Goal: Transaction & Acquisition: Book appointment/travel/reservation

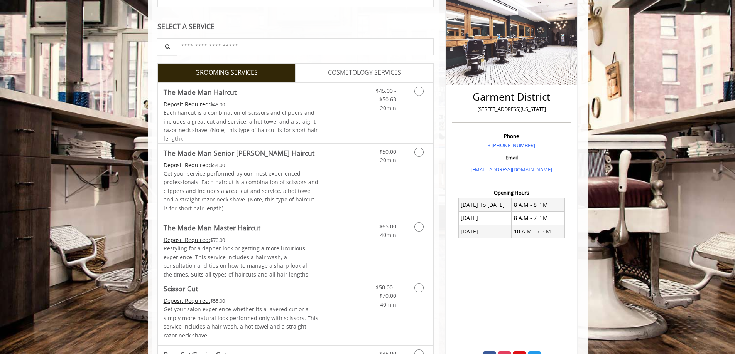
scroll to position [116, 0]
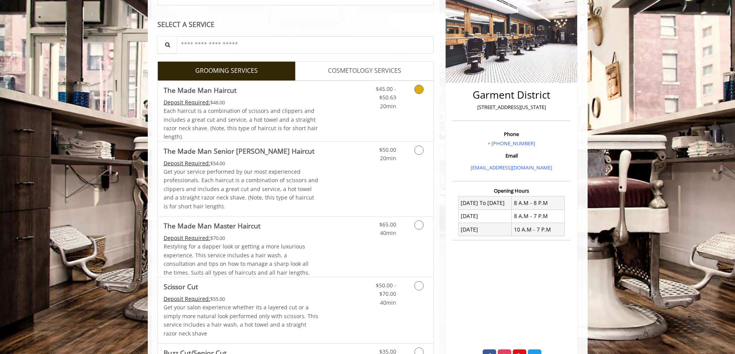
click at [417, 89] on icon "Grooming services" at bounding box center [418, 89] width 9 height 9
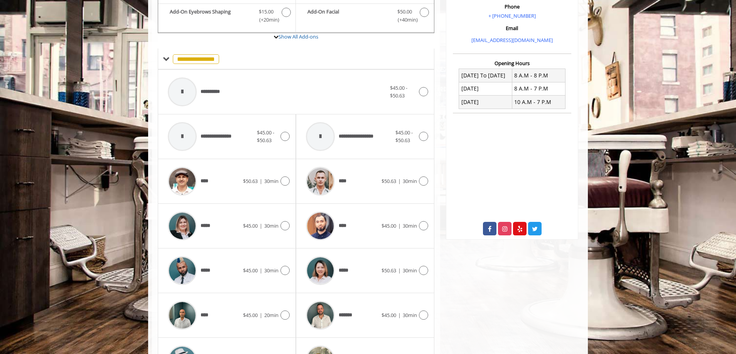
scroll to position [244, 0]
click at [422, 225] on icon at bounding box center [423, 225] width 9 height 9
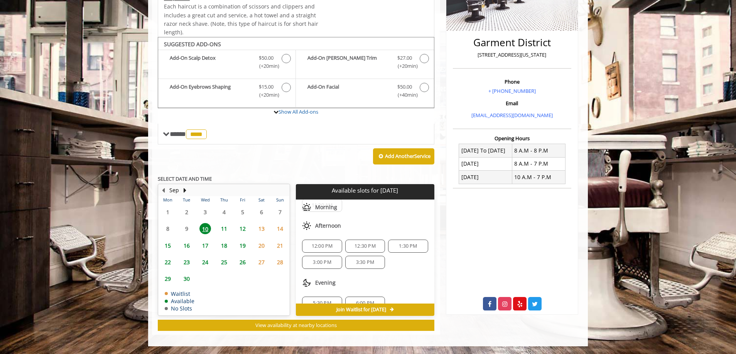
scroll to position [35, 0]
click at [361, 250] on span "3:30 PM" at bounding box center [365, 250] width 18 height 6
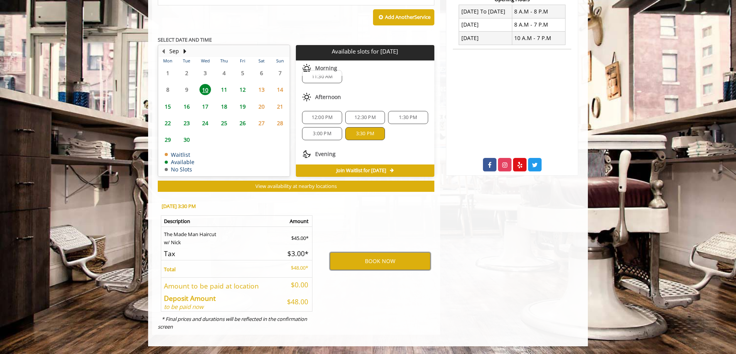
scroll to position [0, 0]
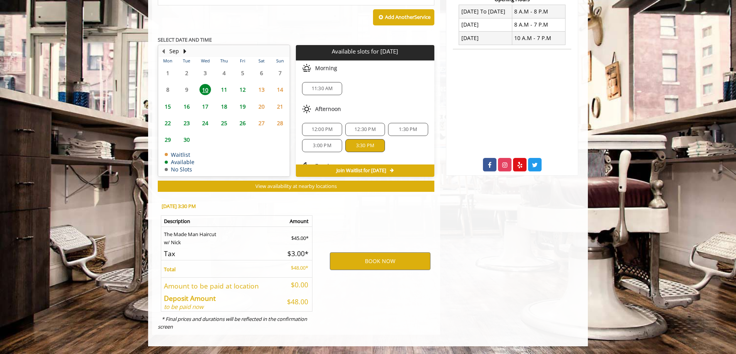
click at [324, 128] on span "12:00 PM" at bounding box center [322, 130] width 21 height 6
click at [385, 260] on button "BOOK NOW" at bounding box center [380, 262] width 101 height 18
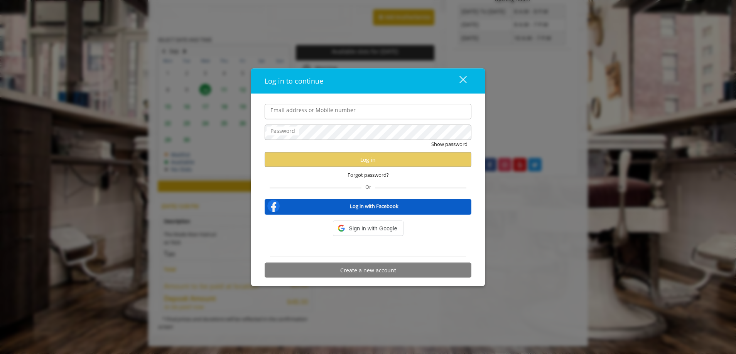
type input "**********"
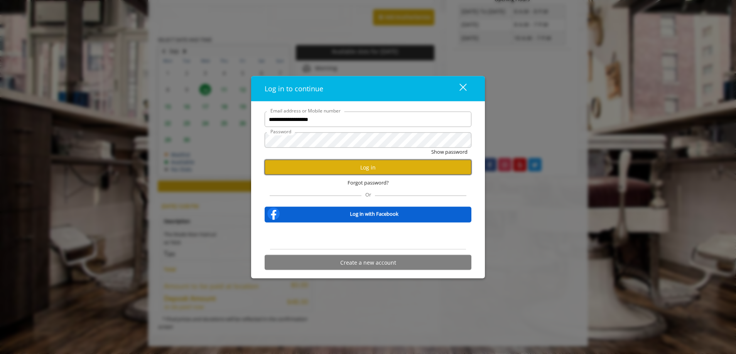
click at [373, 166] on button "Log in" at bounding box center [368, 167] width 207 height 15
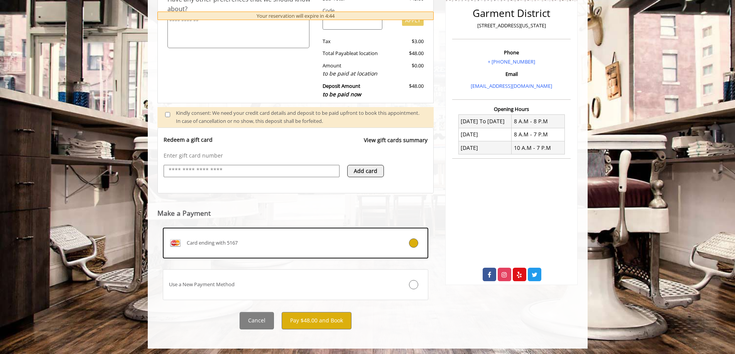
scroll to position [200, 0]
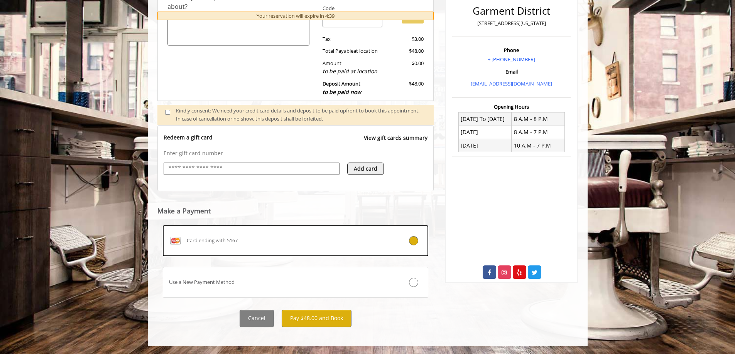
click at [324, 309] on div "**********" at bounding box center [295, 114] width 277 height 428
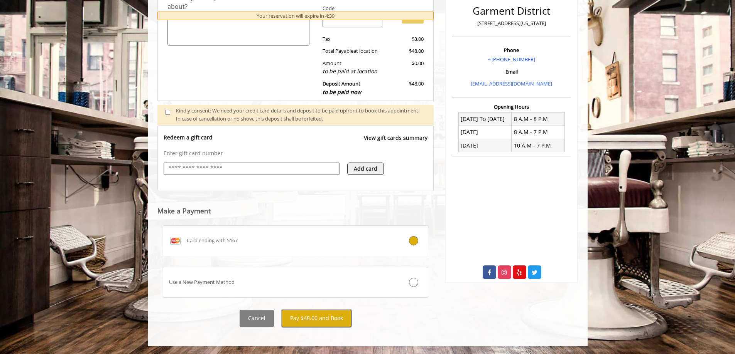
click at [324, 315] on button "Pay $48.00 and Book" at bounding box center [317, 318] width 70 height 17
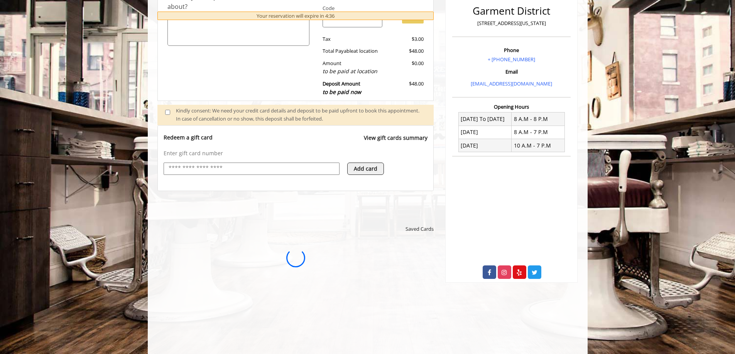
scroll to position [0, 0]
